Goal: Find specific page/section: Find specific page/section

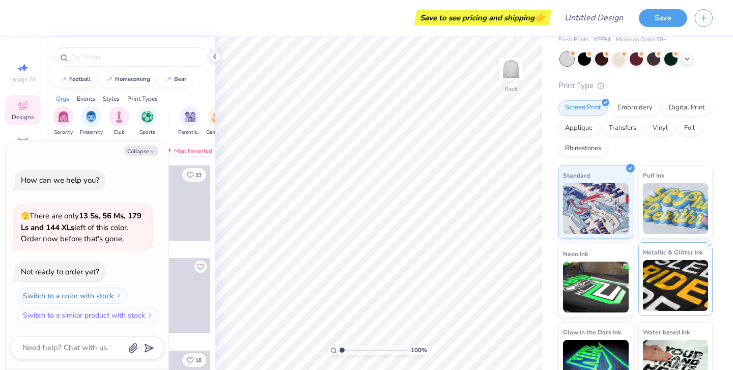
scroll to position [69, 0]
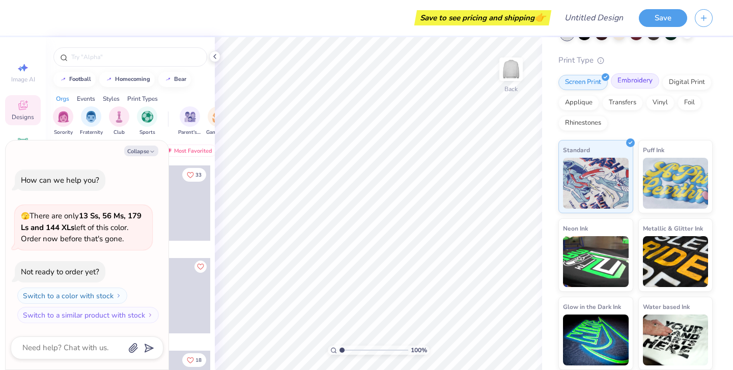
click at [644, 77] on div "Embroidery" at bounding box center [635, 80] width 48 height 15
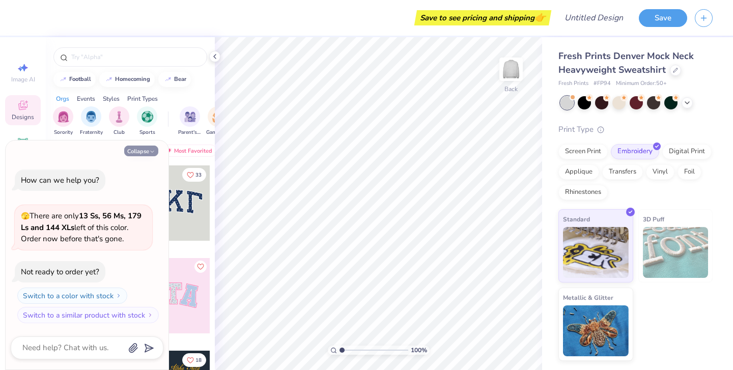
click at [147, 147] on button "Collapse" at bounding box center [141, 151] width 34 height 11
type textarea "x"
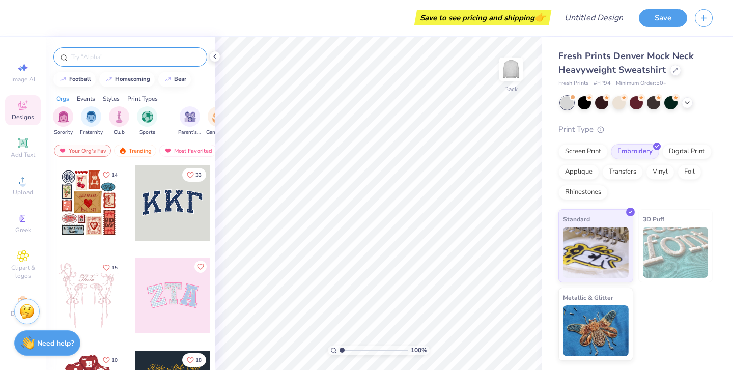
click at [137, 48] on div at bounding box center [130, 56] width 154 height 19
click at [140, 61] on input "text" at bounding box center [135, 57] width 130 height 10
type input "dem"
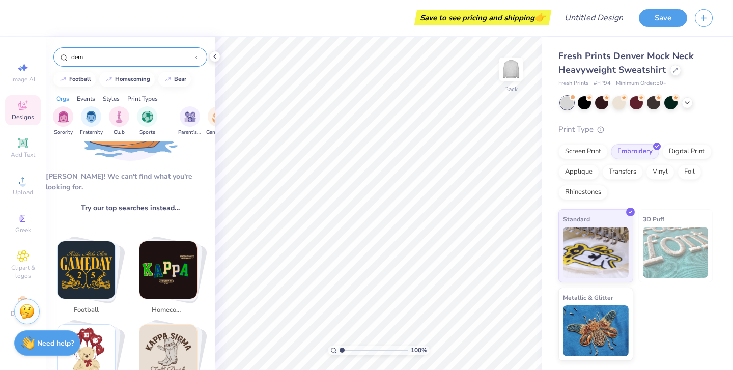
scroll to position [245, 0]
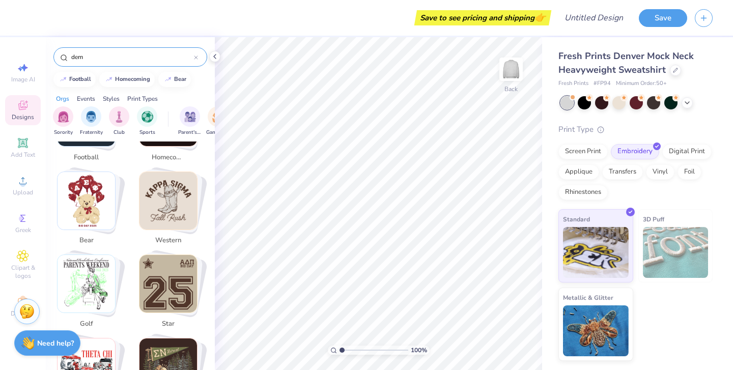
click at [196, 52] on div at bounding box center [196, 56] width 4 height 9
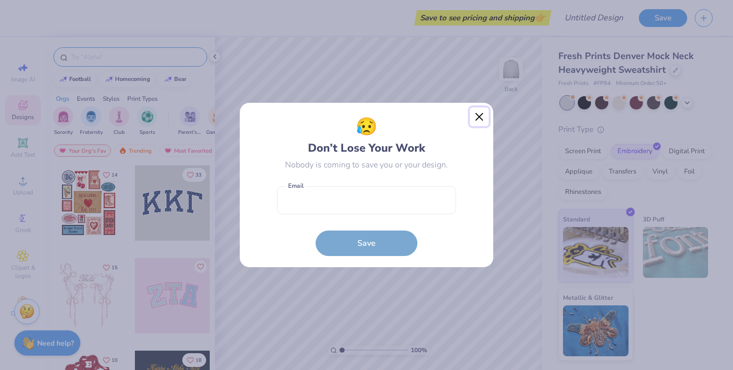
click at [477, 111] on button "Close" at bounding box center [479, 116] width 19 height 19
